Goal: Find contact information: Find contact information

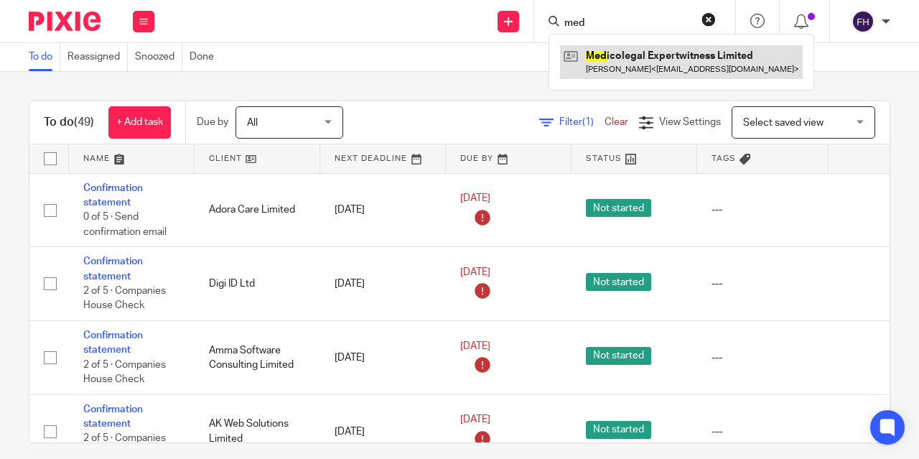
type input "med"
click at [600, 65] on link at bounding box center [681, 61] width 243 height 33
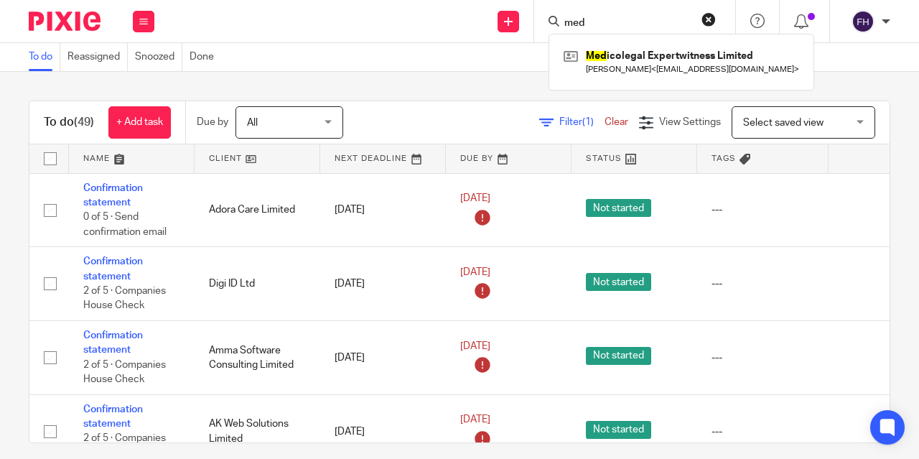
click at [409, 34] on div "Send new email Create task Add client med Med icolegal Expertwitness Limited Ma…" at bounding box center [544, 21] width 751 height 42
click at [409, 34] on div "Send new email Create task Add client Med icolegal Expertwitness Limited Manian…" at bounding box center [544, 21] width 751 height 42
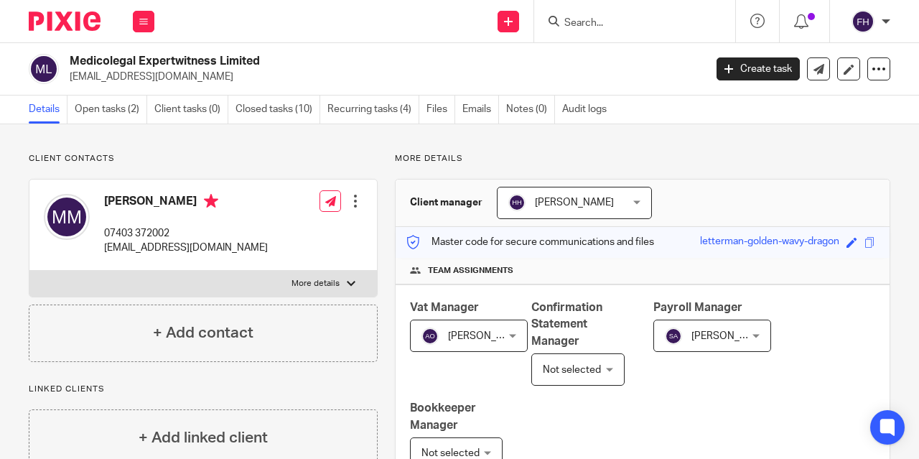
drag, startPoint x: 204, startPoint y: 75, endPoint x: 63, endPoint y: 85, distance: 141.1
click at [63, 85] on div "Medicolegal Expertwitness Limited [EMAIL_ADDRESS][DOMAIN_NAME] Create task Upda…" at bounding box center [459, 69] width 919 height 52
click at [231, 78] on p "[EMAIL_ADDRESS][DOMAIN_NAME]" at bounding box center [383, 77] width 626 height 14
drag, startPoint x: 213, startPoint y: 78, endPoint x: 70, endPoint y: 81, distance: 143.0
click at [70, 81] on p "[EMAIL_ADDRESS][DOMAIN_NAME]" at bounding box center [383, 77] width 626 height 14
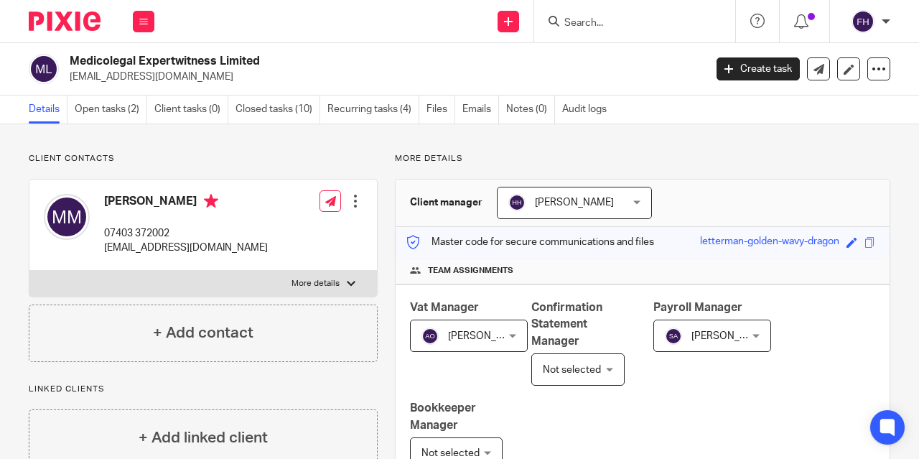
copy p "[EMAIL_ADDRESS][DOMAIN_NAME]"
click at [542, 61] on h2 "Medicolegal Expertwitness Limited" at bounding box center [320, 61] width 501 height 15
click at [595, 70] on p "[EMAIL_ADDRESS][DOMAIN_NAME]" at bounding box center [383, 77] width 626 height 14
